Goal: Check status: Check status

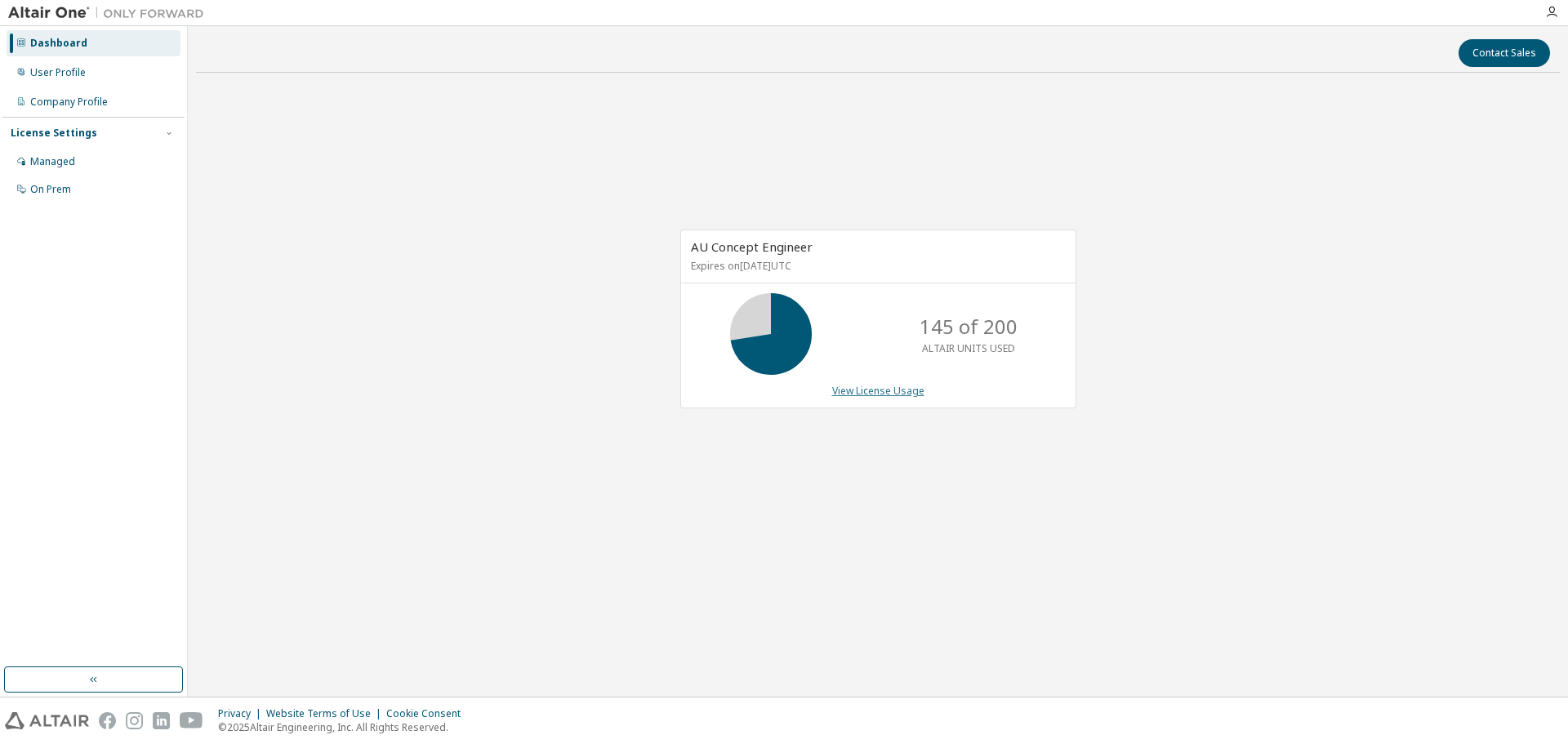
click at [838, 396] on link "View License Usage" at bounding box center [878, 391] width 92 height 14
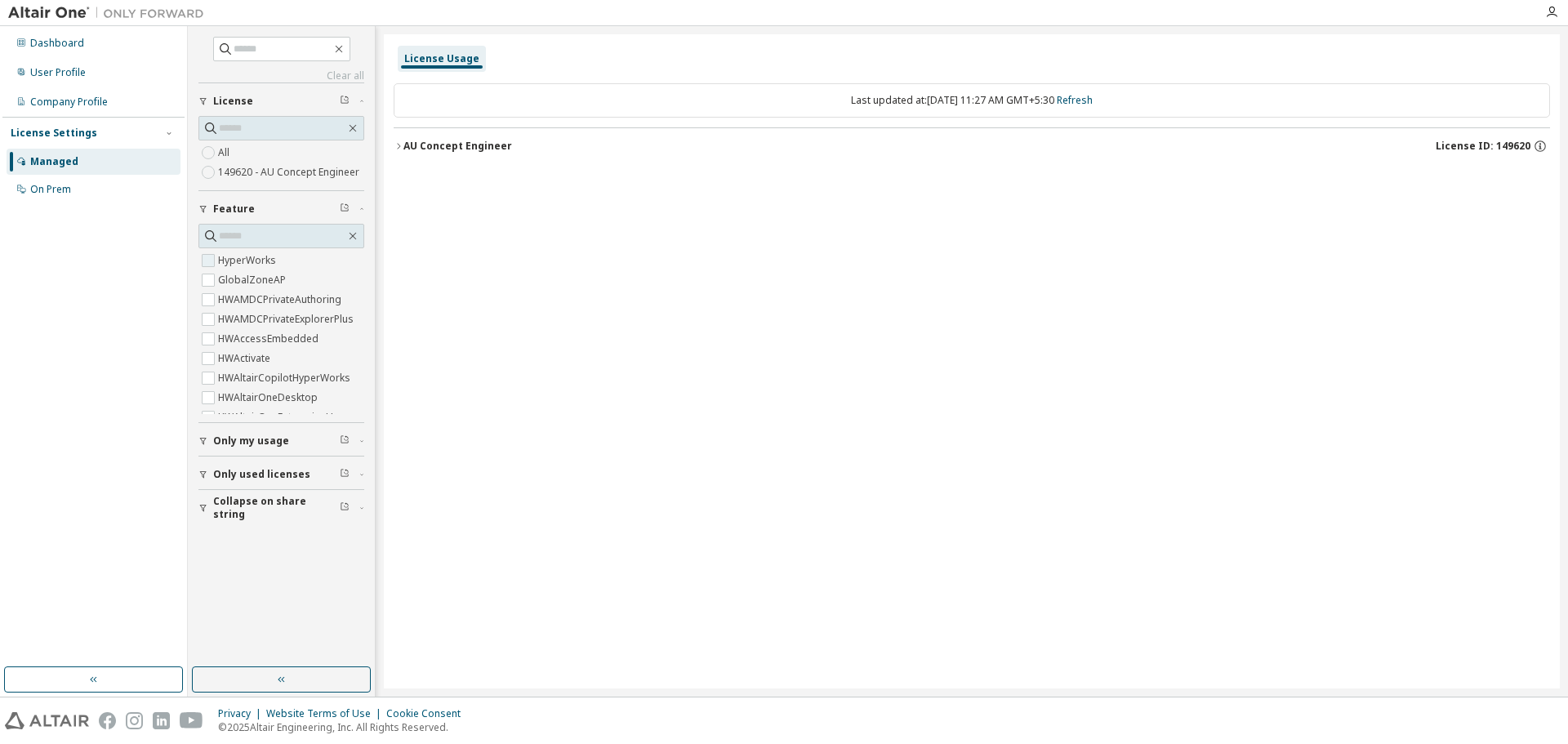
click at [259, 257] on label "HyperWorks" at bounding box center [248, 260] width 61 height 20
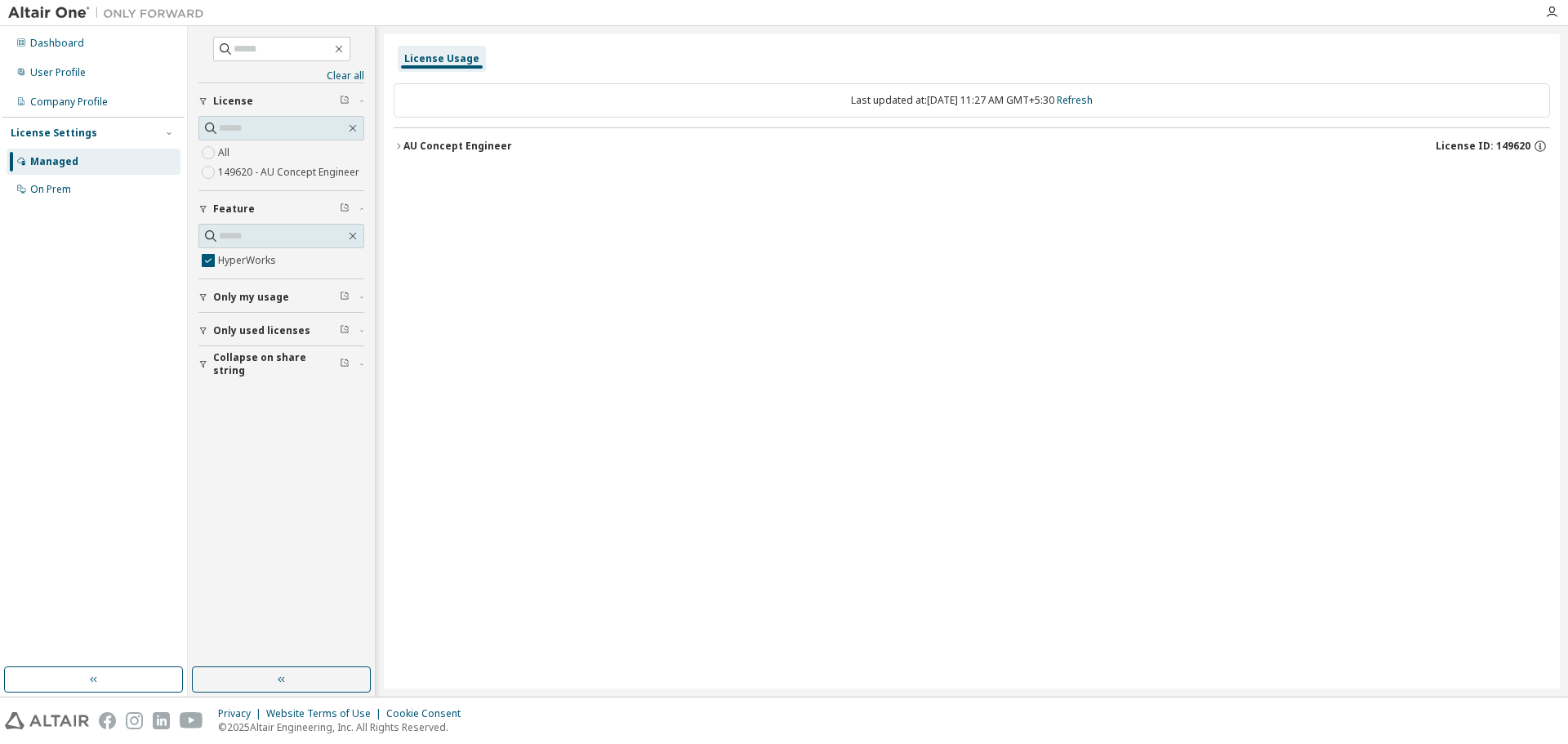
click at [403, 146] on icon "button" at bounding box center [398, 146] width 9 height 9
click at [410, 167] on button "HyperWorks 145000 of 200000 used v25.0 Expire date: 2025-10-08" at bounding box center [972, 179] width 1127 height 36
